Goal: Task Accomplishment & Management: Manage account settings

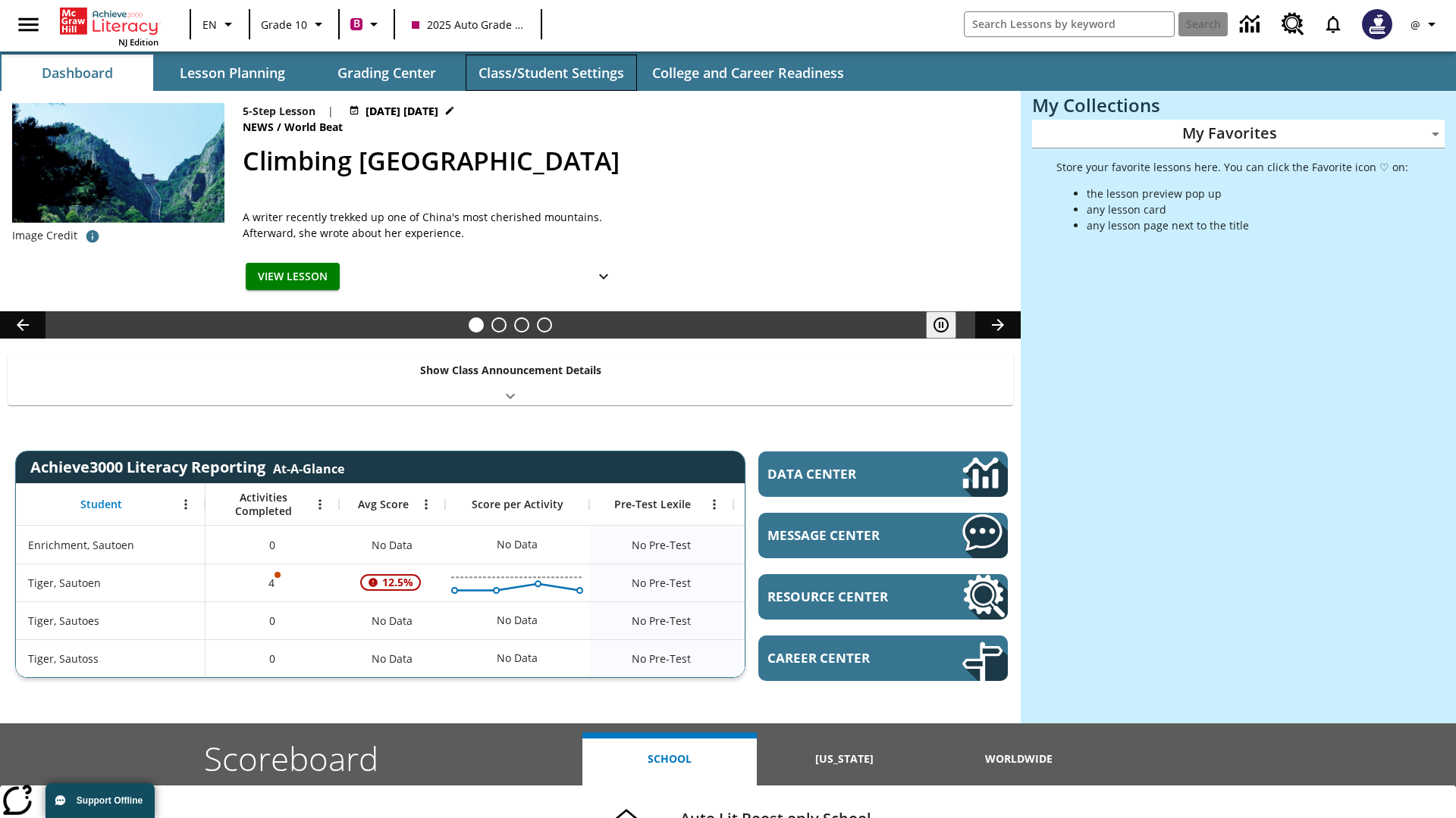
click at [550, 73] on button "Class/Student Settings" at bounding box center [551, 73] width 171 height 36
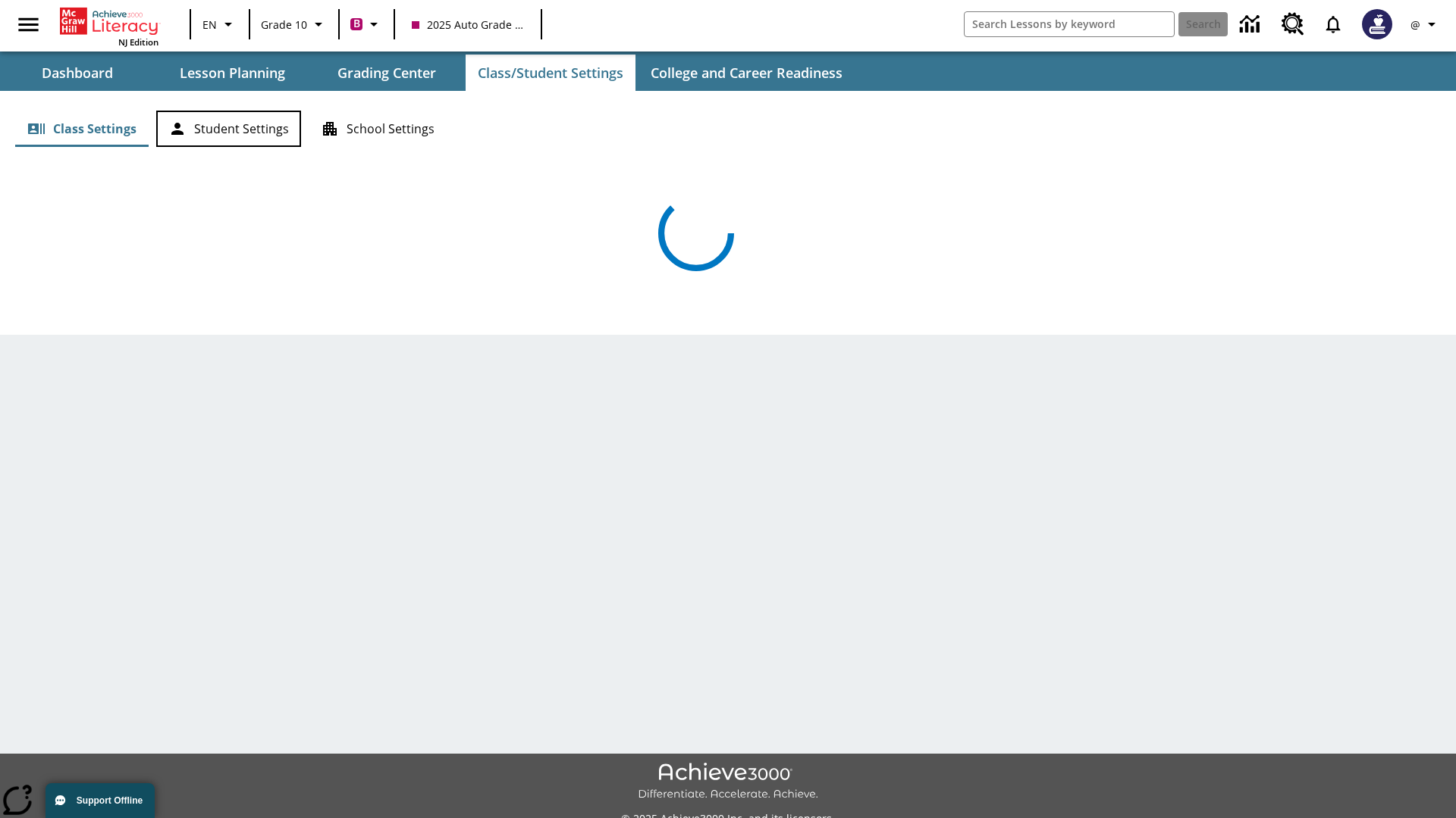
click at [228, 128] on button "Student Settings" at bounding box center [228, 128] width 145 height 36
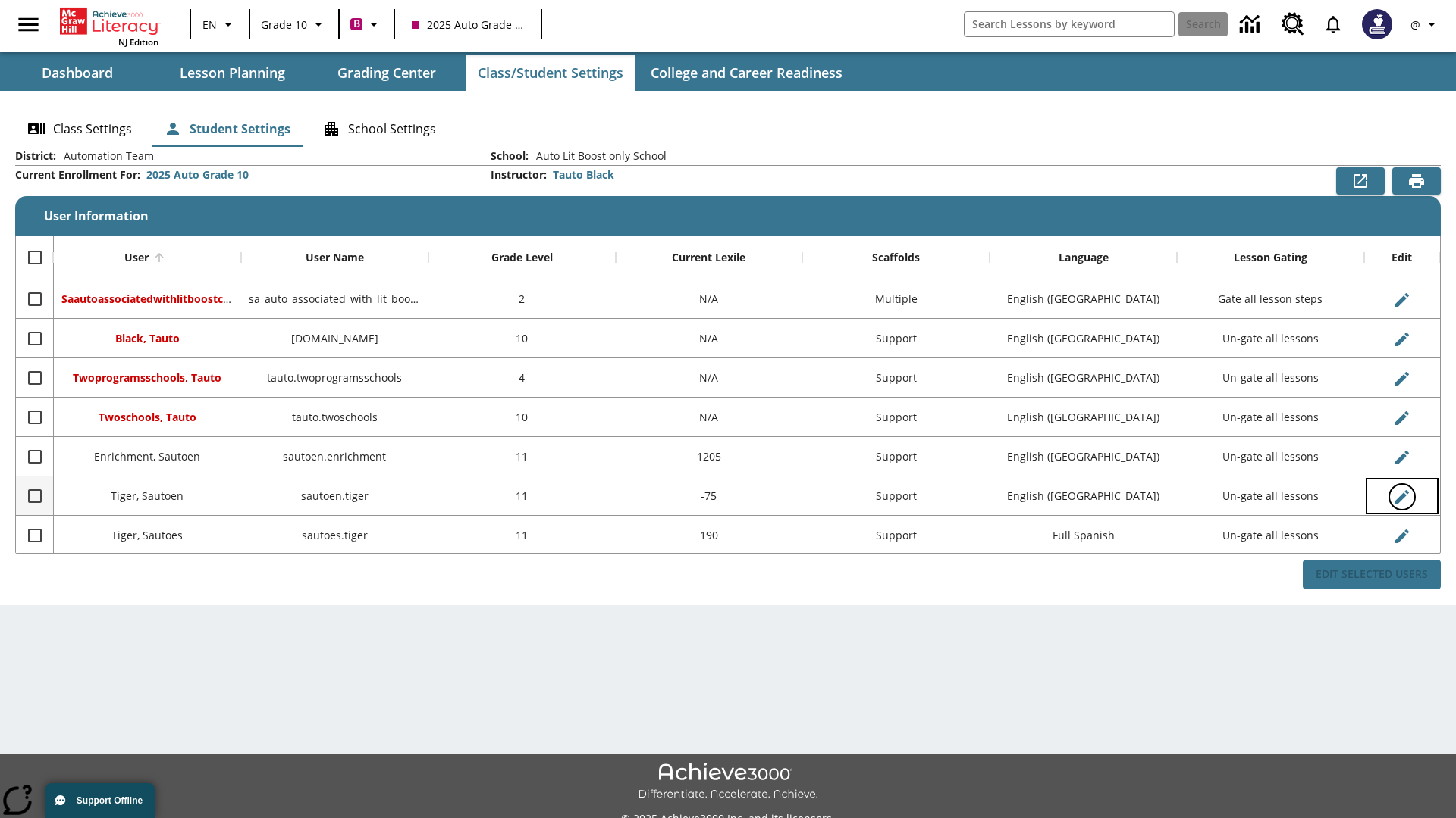
click at [1401, 497] on icon "Edit User" at bounding box center [1401, 497] width 14 height 14
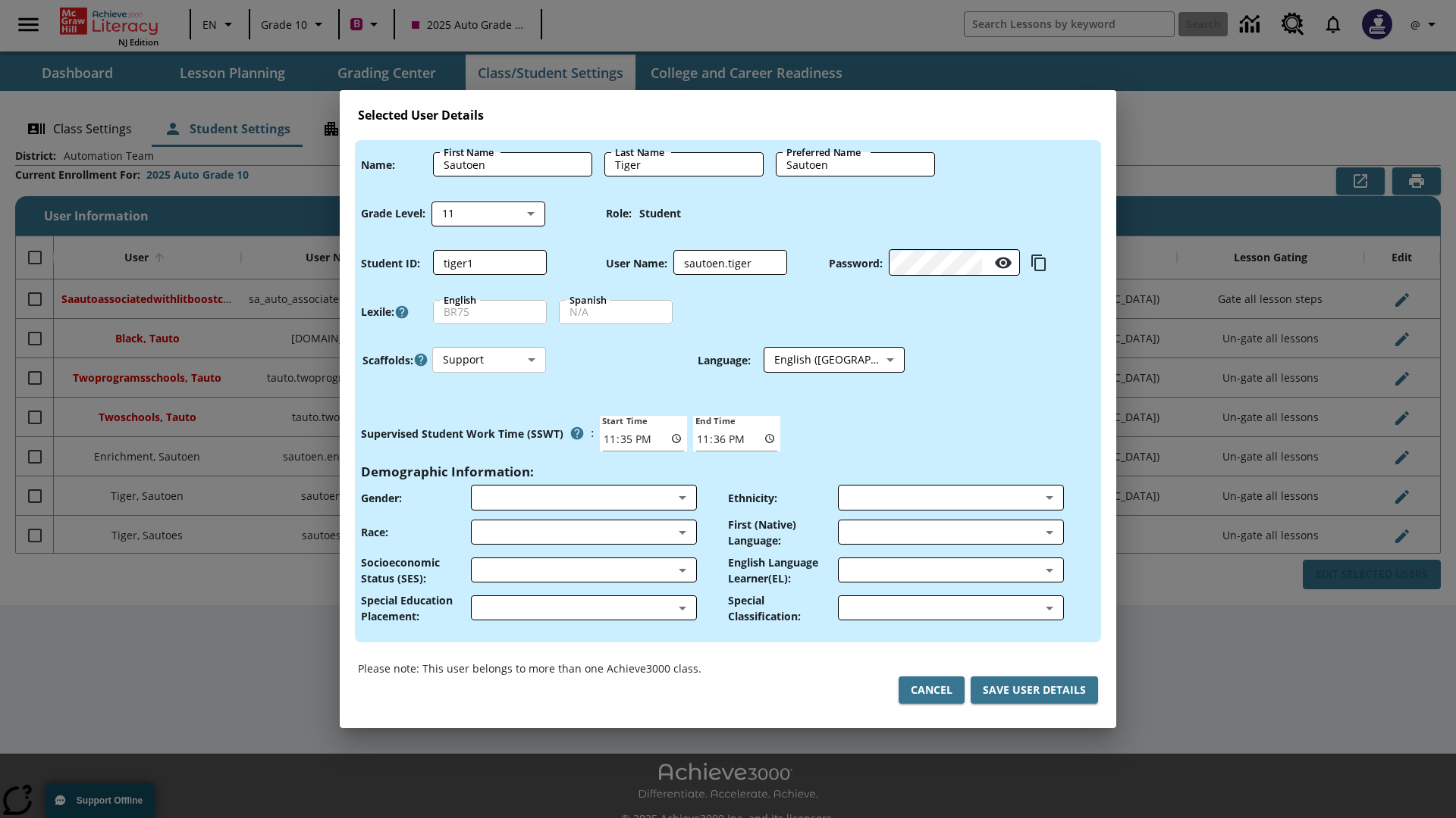
click at [489, 360] on body "Skip to main content NJ Edition EN Grade 10 B 2025 Auto Grade 10 Search 0 @ Das…" at bounding box center [728, 425] width 1456 height 852
click at [489, 416] on li "Support" at bounding box center [489, 416] width 114 height 25
click at [819, 360] on body "Skip to main content NJ Edition EN Grade 10 B 2025 Auto Grade 10 Search 0 @ Das…" at bounding box center [728, 425] width 1456 height 852
click at [489, 360] on body "Skip to main content NJ Edition EN Grade 10 B 2025 Auto Grade 10 Search 0 @ Das…" at bounding box center [728, 425] width 1456 height 852
click at [489, 441] on li "Enrichment" at bounding box center [489, 441] width 114 height 25
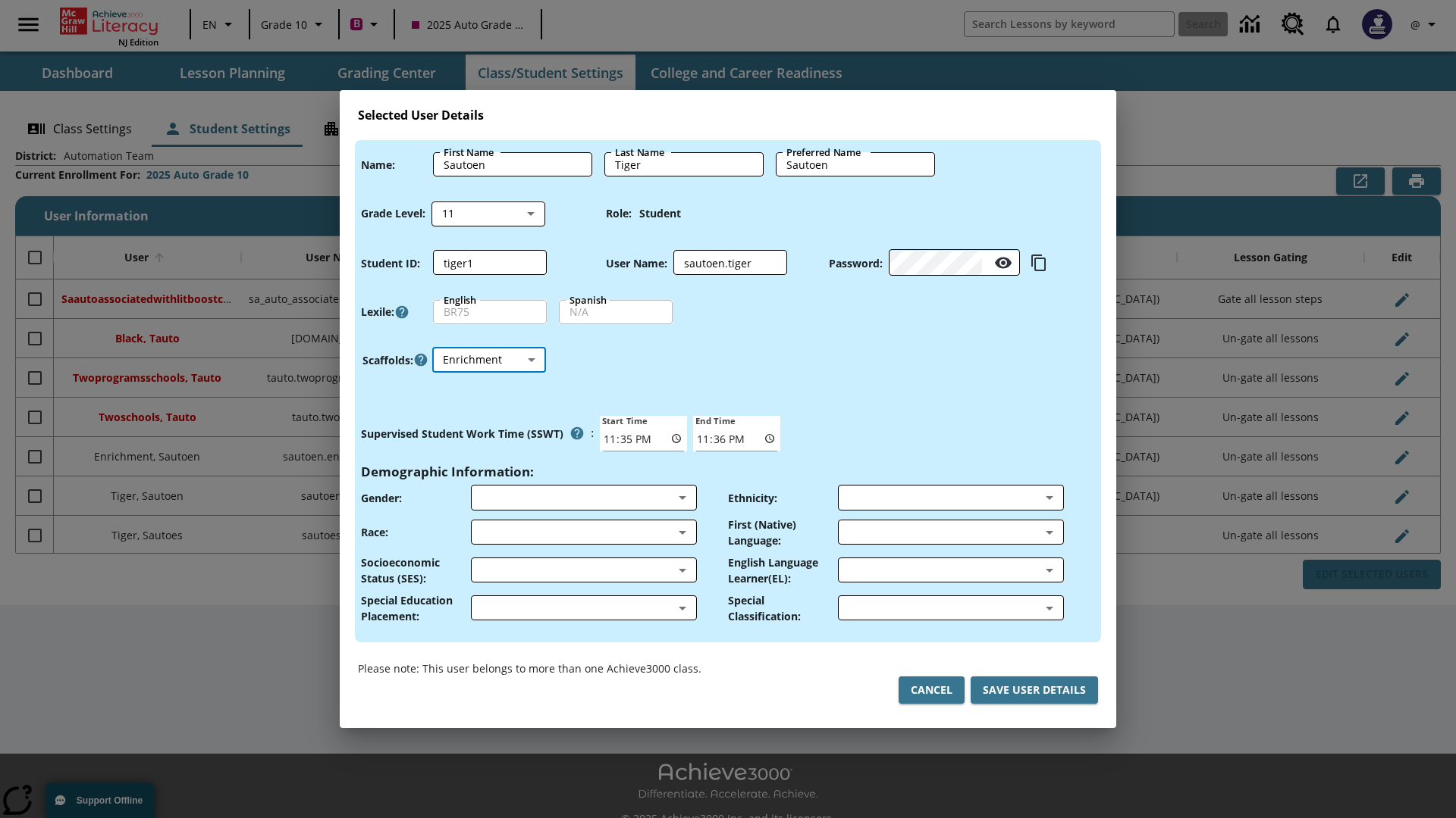
click at [489, 360] on body "Skip to main content NJ Edition EN Grade 10 B 2025 Auto Grade 10 Search 0 @ Das…" at bounding box center [728, 425] width 1456 height 852
click at [489, 391] on li "Standard" at bounding box center [489, 391] width 114 height 25
click at [489, 360] on body "Skip to main content NJ Edition EN Grade 10 B 2025 Auto Grade 10 Search 0 @ Das…" at bounding box center [728, 425] width 1456 height 852
type input "M"
click at [620, 383] on input "Enrichment" at bounding box center [620, 383] width 29 height 29
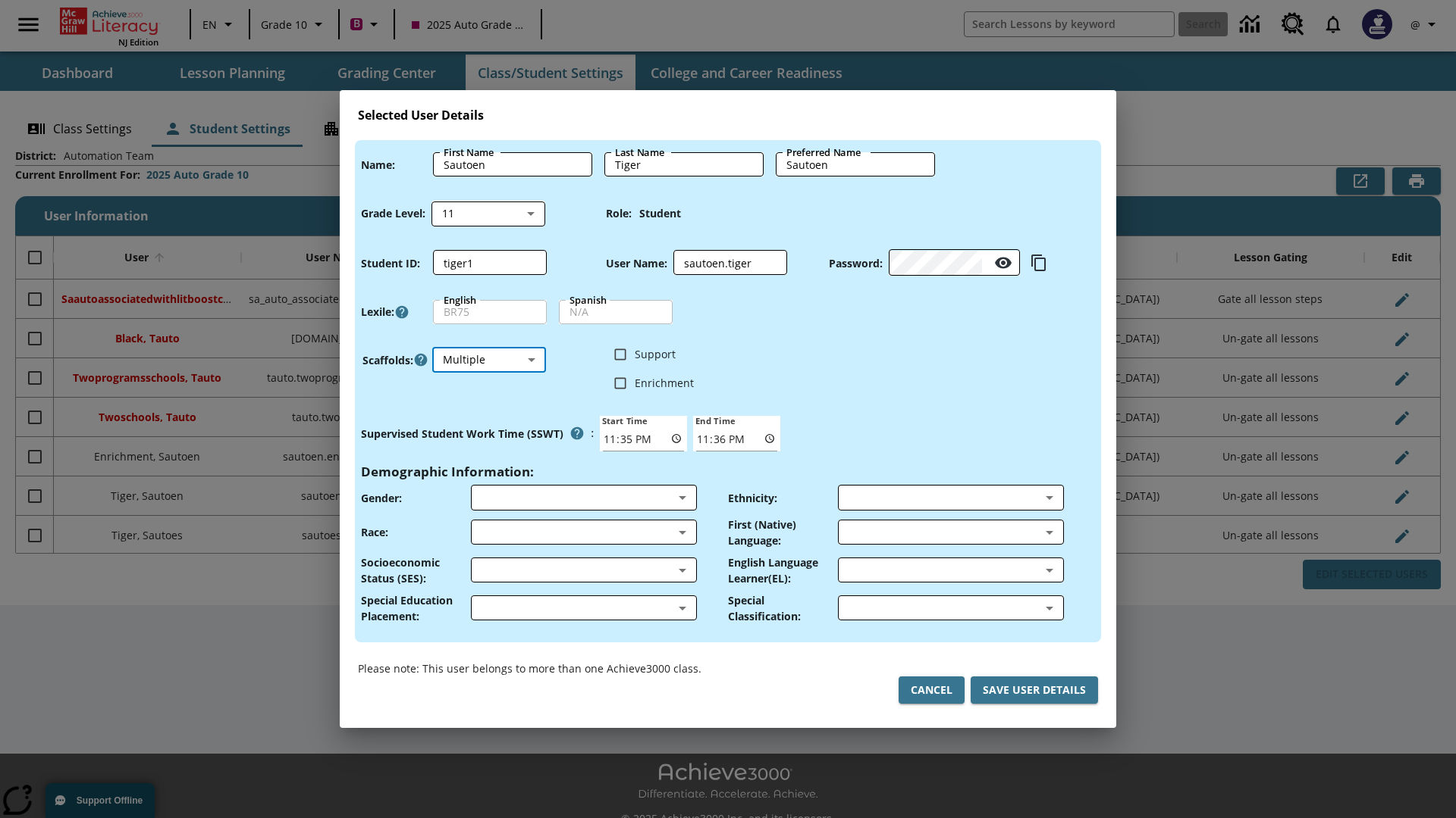
checkbox input "true"
click at [620, 354] on input "Support" at bounding box center [620, 354] width 29 height 29
checkbox input "true"
click at [819, 360] on body "Skip to main content NJ Edition EN Grade 10 B 2025 Auto Grade 10 Search 0 @ Das…" at bounding box center [728, 425] width 1456 height 852
